Goal: Find specific page/section: Find specific page/section

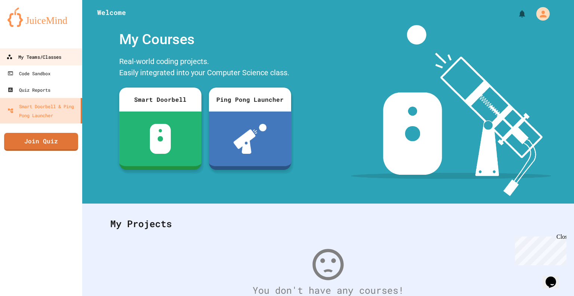
click at [68, 55] on link "My Teams/Classes" at bounding box center [41, 56] width 85 height 17
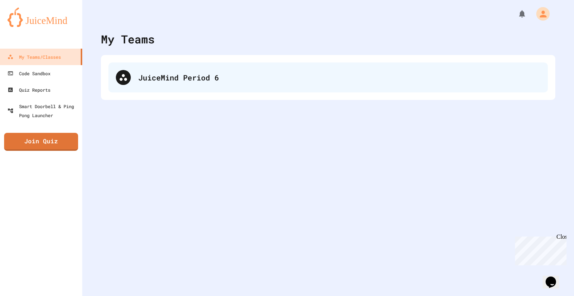
click at [173, 74] on div "JuiceMind Period 6" at bounding box center [339, 77] width 402 height 11
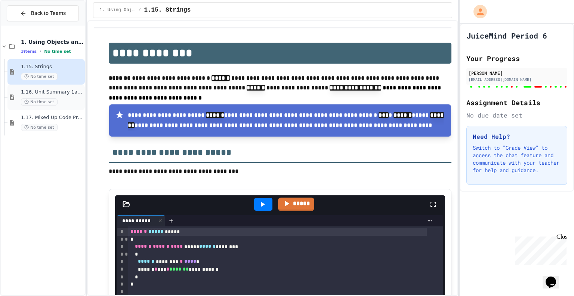
click at [67, 105] on div "1.16. Unit Summary 1a (1.1-1.6) No time set" at bounding box center [45, 97] width 77 height 25
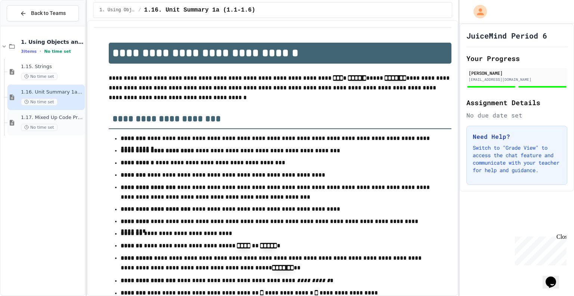
click at [46, 127] on span "No time set" at bounding box center [39, 127] width 37 height 7
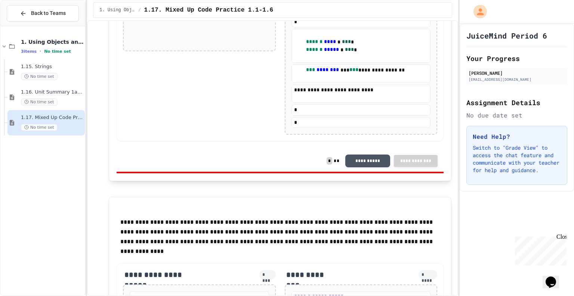
scroll to position [3966, 0]
